Goal: Information Seeking & Learning: Learn about a topic

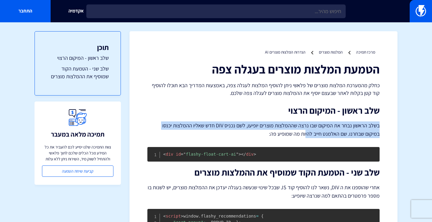
drag, startPoint x: 382, startPoint y: 125, endPoint x: 322, endPoint y: 132, distance: 60.6
click at [322, 132] on div "מרכז תמיכה המלצות מוצרים הגדרות המלצות מוצרים AI הטמעת המלצות מוצרים בעגלה צפה …" at bounding box center [264, 203] width 268 height 345
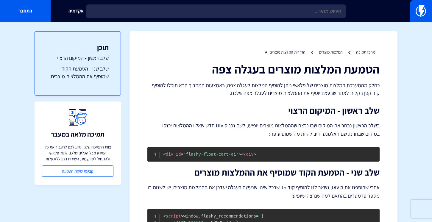
click at [290, 128] on p "בשלב הראשון נבחר את המיקום שבו נרצה שההמלצות מוצרים יופיעו, לשם נכניס DIV חדש ש…" at bounding box center [264, 130] width 232 height 17
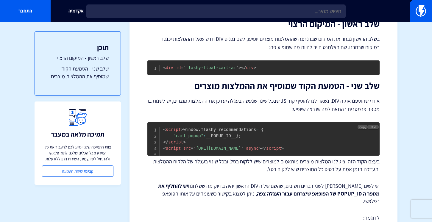
scroll to position [58, 0]
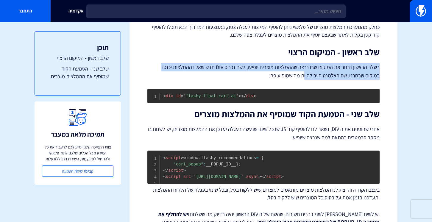
drag, startPoint x: 382, startPoint y: 67, endPoint x: 320, endPoint y: 72, distance: 61.9
click at [320, 72] on div "מרכז תמיכה המלצות מוצרים הגדרות המלצות מוצרים AI הטמעת המלצות מוצרים בעגלה צפה …" at bounding box center [264, 145] width 268 height 345
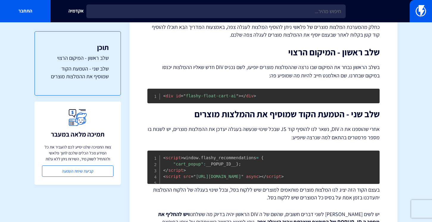
click at [278, 68] on p "בשלב הראשון נבחר את המיקום שבו נרצה שההמלצות מוצרים יופיעו, לשם נכניס DIV חדש ש…" at bounding box center [264, 71] width 232 height 17
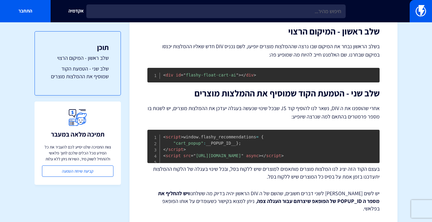
scroll to position [73, 0]
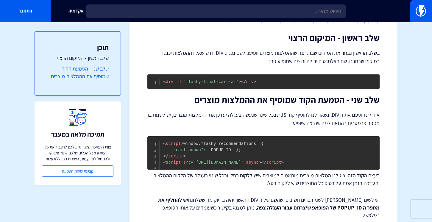
click at [86, 69] on link "שלב שני - הטמעת הקוד שמוסיף את ההמלצות מוצרים" at bounding box center [78, 72] width 62 height 15
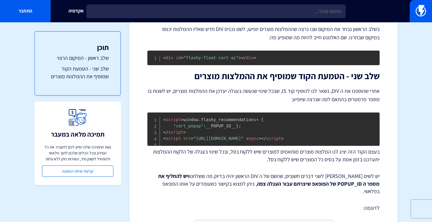
scroll to position [86, 0]
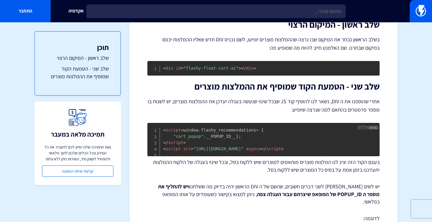
click at [364, 129] on span "Copy" at bounding box center [363, 128] width 7 height 4
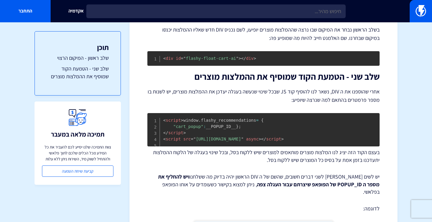
scroll to position [89, 0]
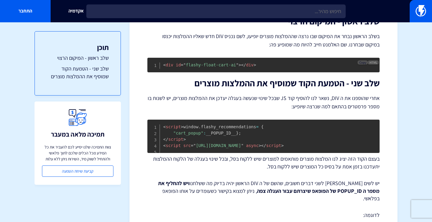
click at [360, 64] on span "Copy" at bounding box center [363, 63] width 7 height 4
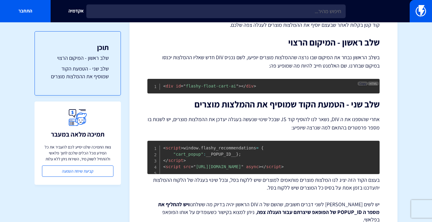
scroll to position [167, 0]
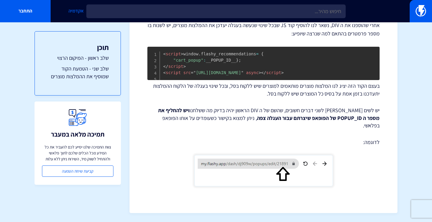
click at [76, 11] on link "אקדמיה" at bounding box center [76, 11] width 51 height 22
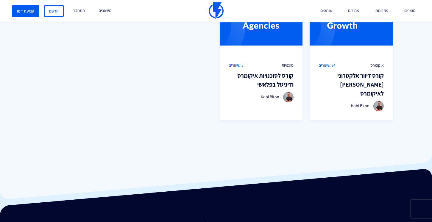
scroll to position [472, 0]
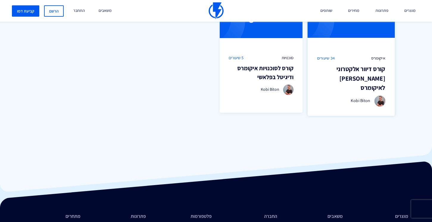
click at [377, 59] on span "איקומרס" at bounding box center [379, 58] width 14 height 6
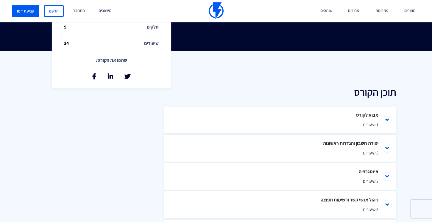
scroll to position [225, 0]
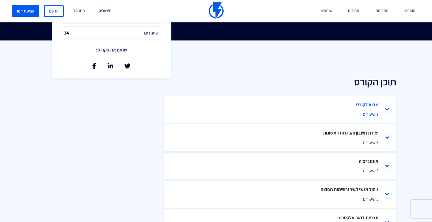
click at [390, 111] on li "מבוא לקורס 1 שיעורים" at bounding box center [280, 109] width 232 height 27
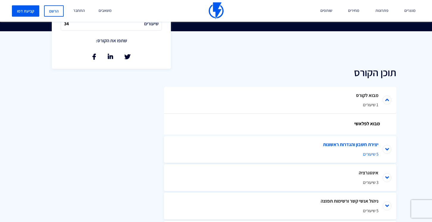
scroll to position [235, 0]
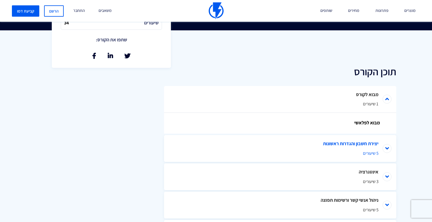
click at [381, 151] on li "יצירת חשבון והגדרות ראשונות 5 שיעורים" at bounding box center [280, 148] width 232 height 27
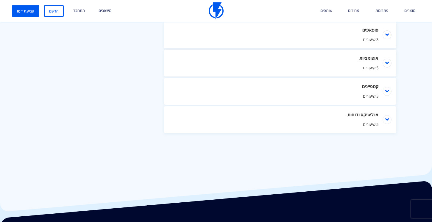
scroll to position [567, 0]
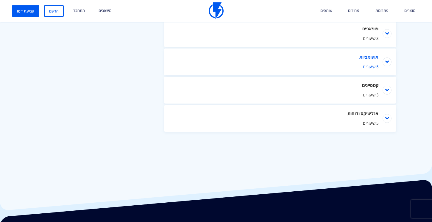
click at [388, 65] on li "אוטומציות 5 שיעורים" at bounding box center [280, 62] width 232 height 27
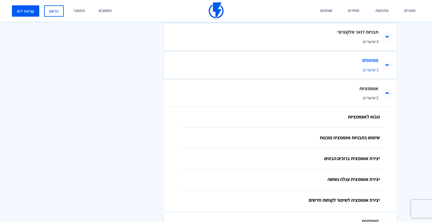
scroll to position [536, 0]
click at [388, 61] on li "פופאפים 3 שיעורים" at bounding box center [280, 65] width 232 height 27
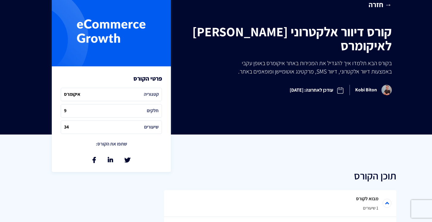
scroll to position [0, 0]
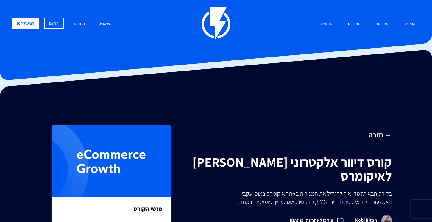
click at [352, 25] on link "מחירים" at bounding box center [354, 24] width 20 height 13
